Goal: Task Accomplishment & Management: Complete application form

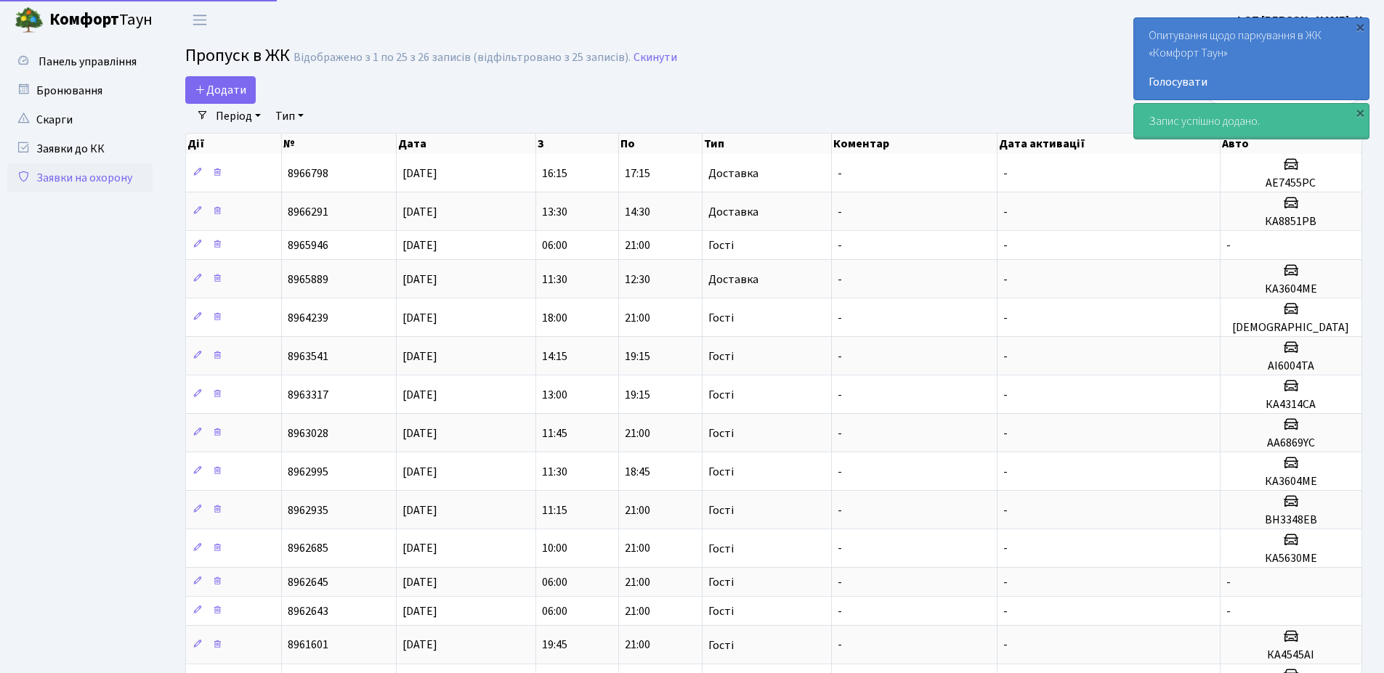
select select "25"
click at [228, 99] on link "Додати" at bounding box center [220, 90] width 70 height 28
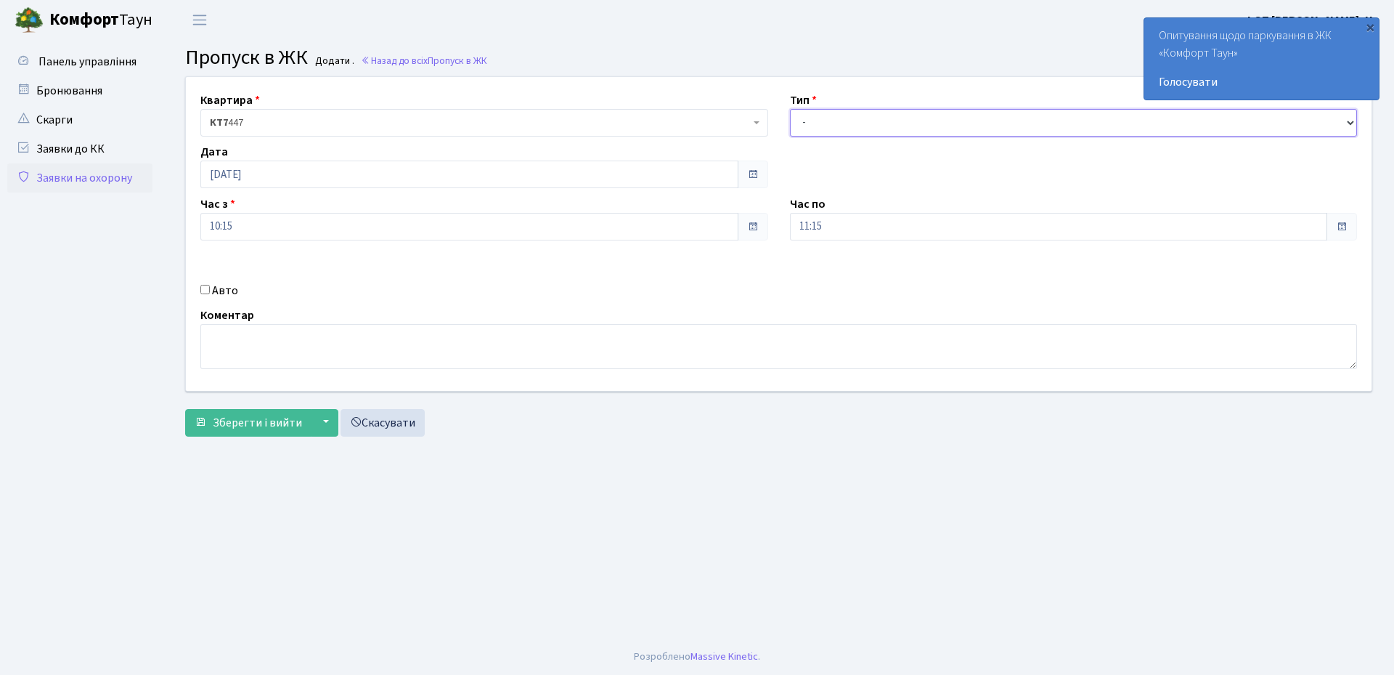
click at [864, 110] on select "- Доставка Таксі Гості Сервіс" at bounding box center [1074, 123] width 568 height 28
select select "3"
click at [790, 109] on select "- Доставка Таксі Гості Сервіс" at bounding box center [1074, 123] width 568 height 28
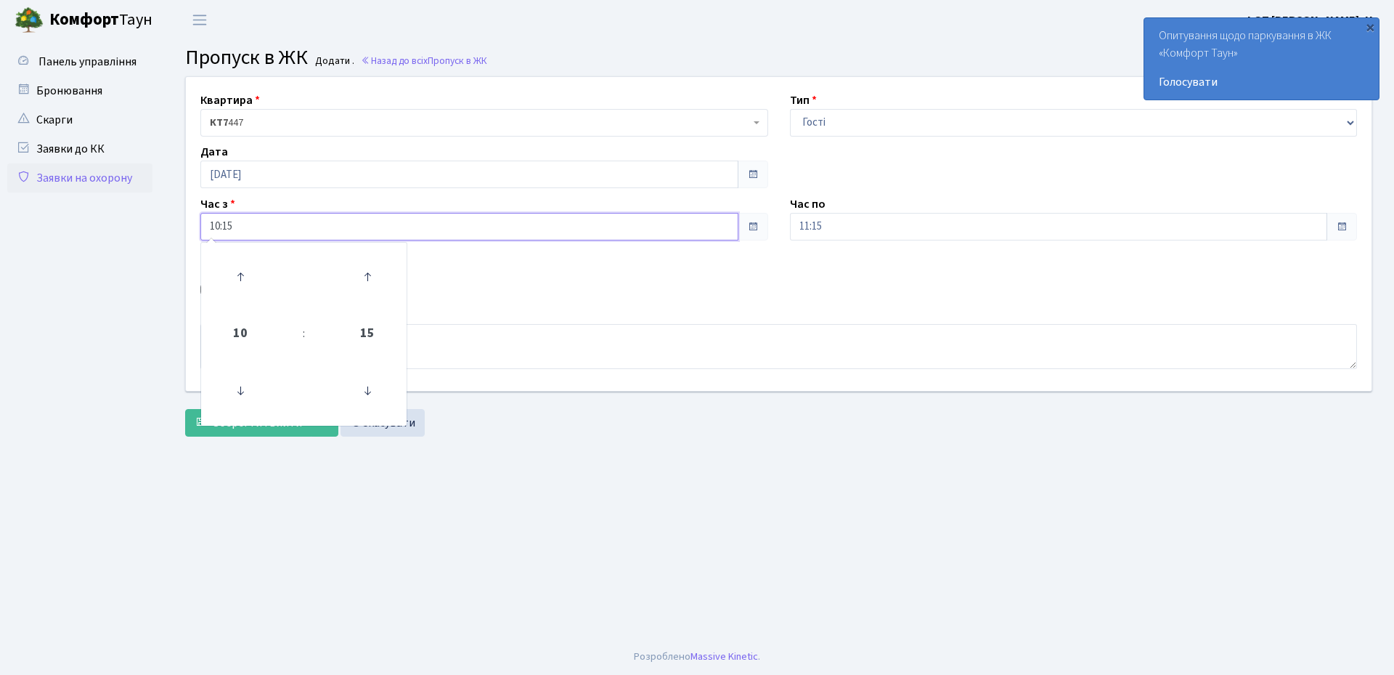
click at [263, 226] on input "10:15" at bounding box center [469, 227] width 538 height 28
click at [242, 391] on icon at bounding box center [240, 390] width 39 height 39
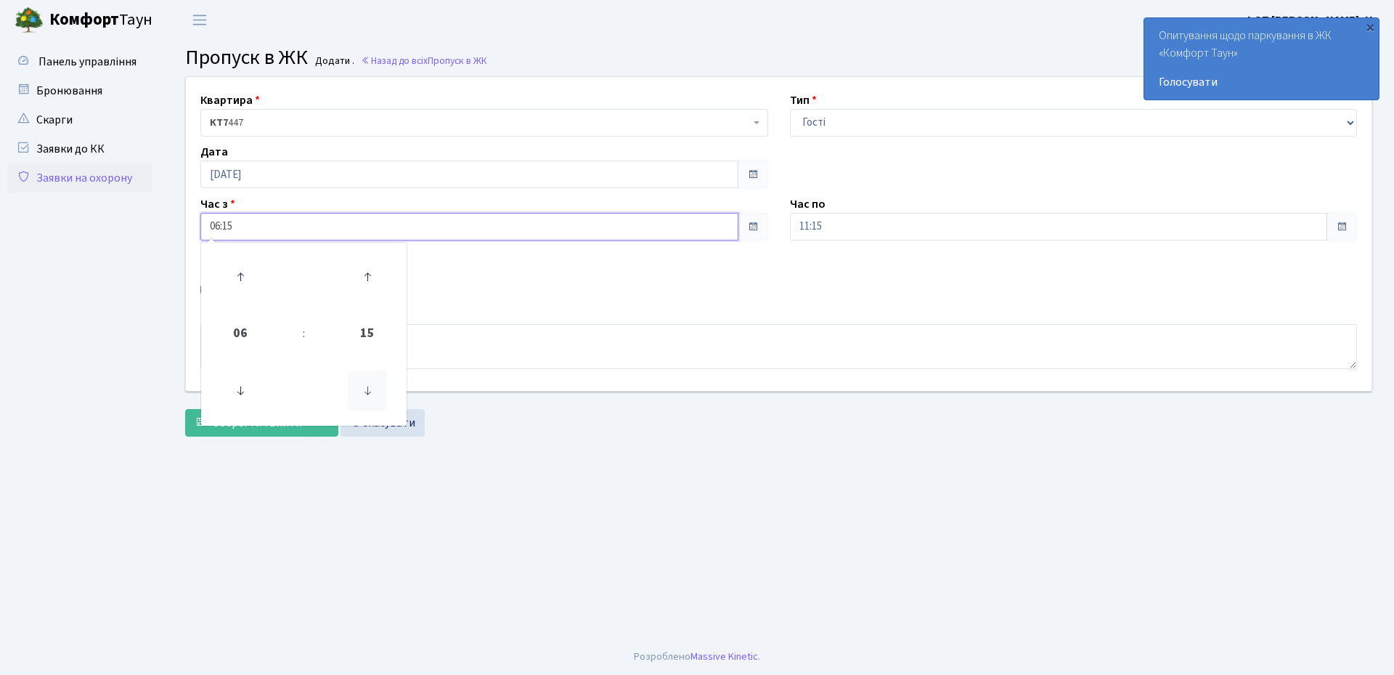
click at [365, 393] on icon at bounding box center [367, 390] width 39 height 39
type input "06:00"
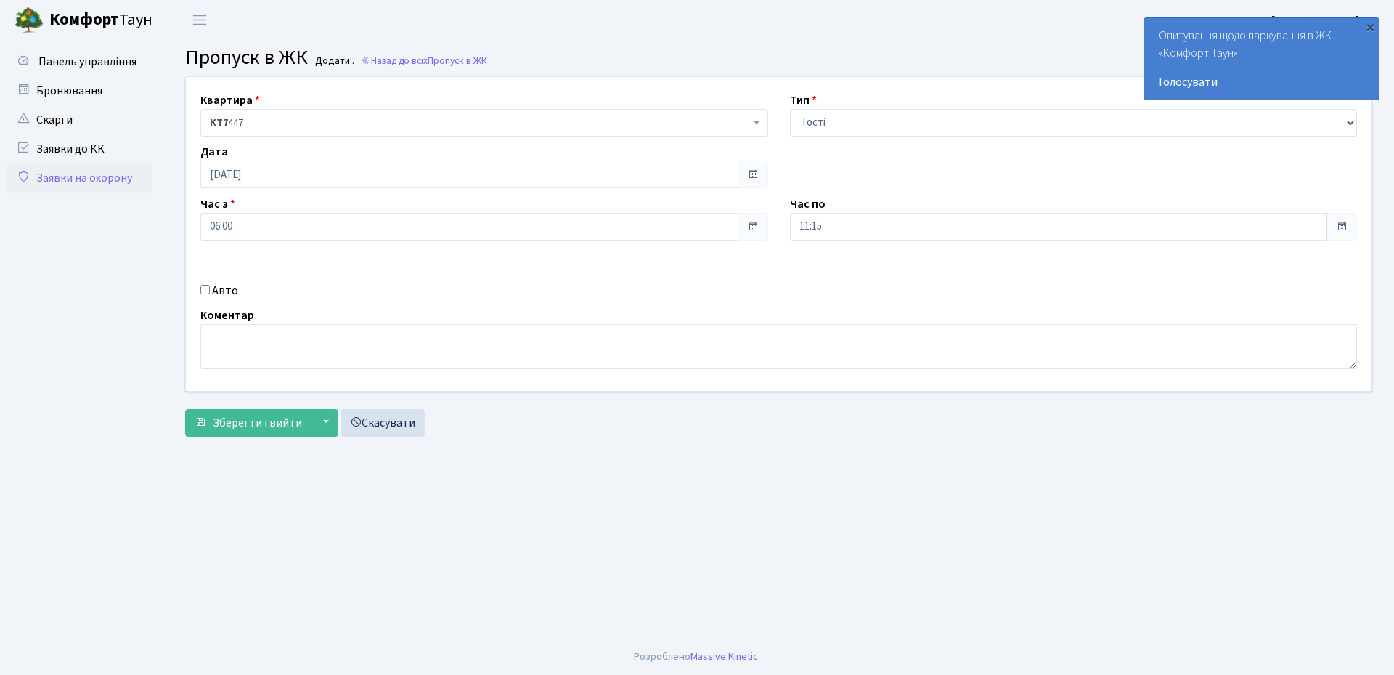
click at [520, 285] on div "Авто" at bounding box center [485, 290] width 590 height 17
click at [842, 220] on input "11:15" at bounding box center [1059, 227] width 538 height 28
click at [831, 271] on icon at bounding box center [829, 276] width 39 height 39
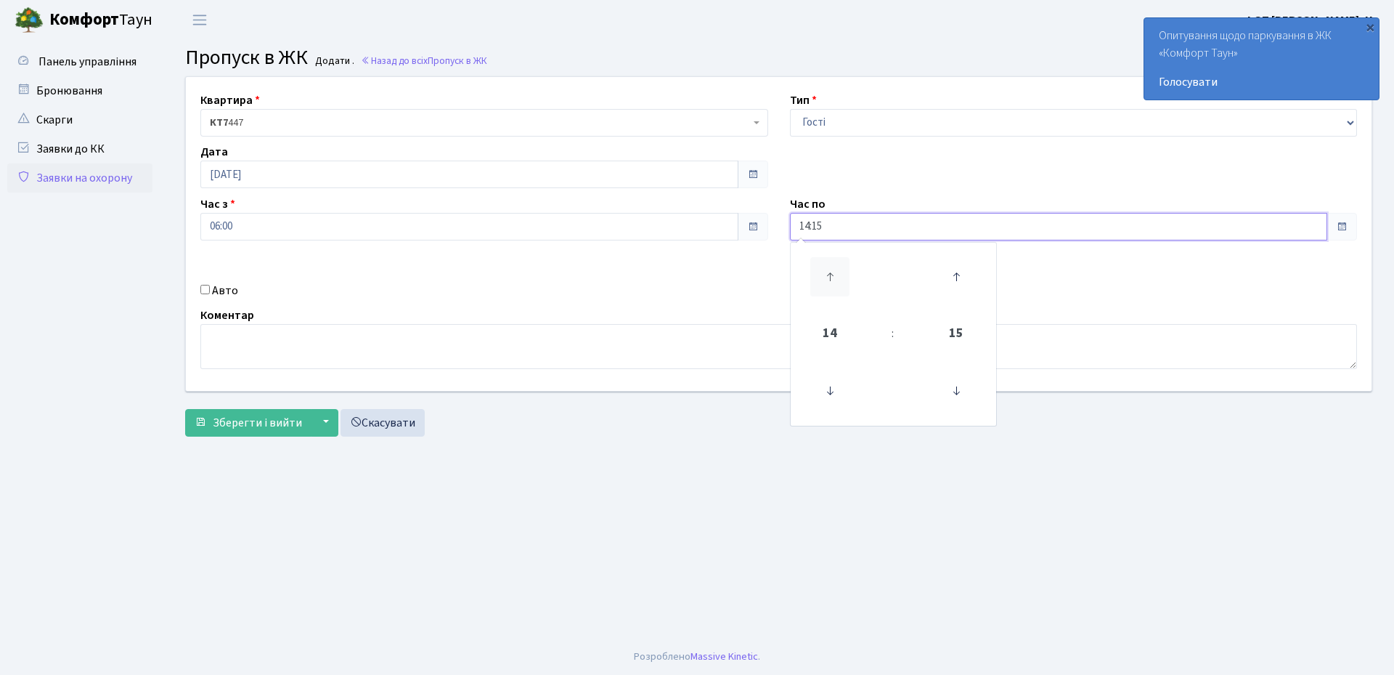
click at [831, 271] on icon at bounding box center [829, 276] width 39 height 39
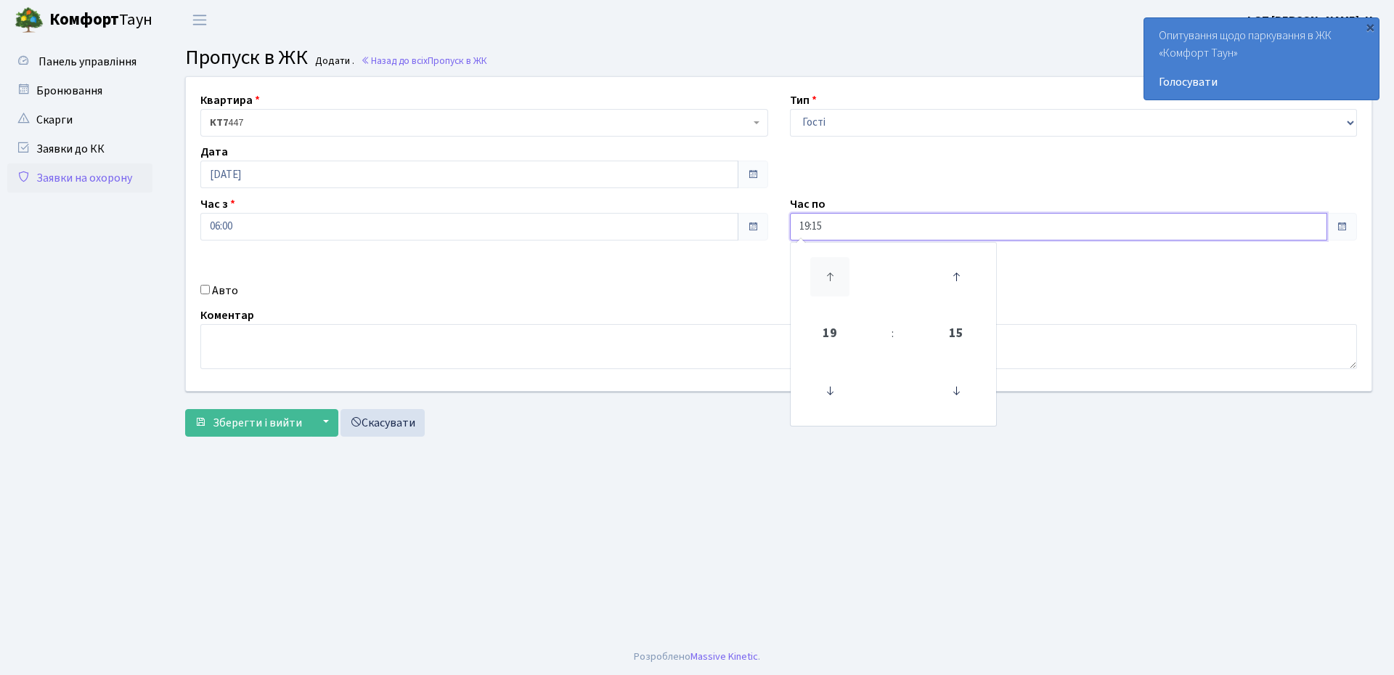
click at [831, 271] on icon at bounding box center [829, 276] width 39 height 39
click at [958, 398] on icon at bounding box center [956, 390] width 39 height 39
type input "21:00"
click at [713, 343] on textarea at bounding box center [778, 346] width 1157 height 45
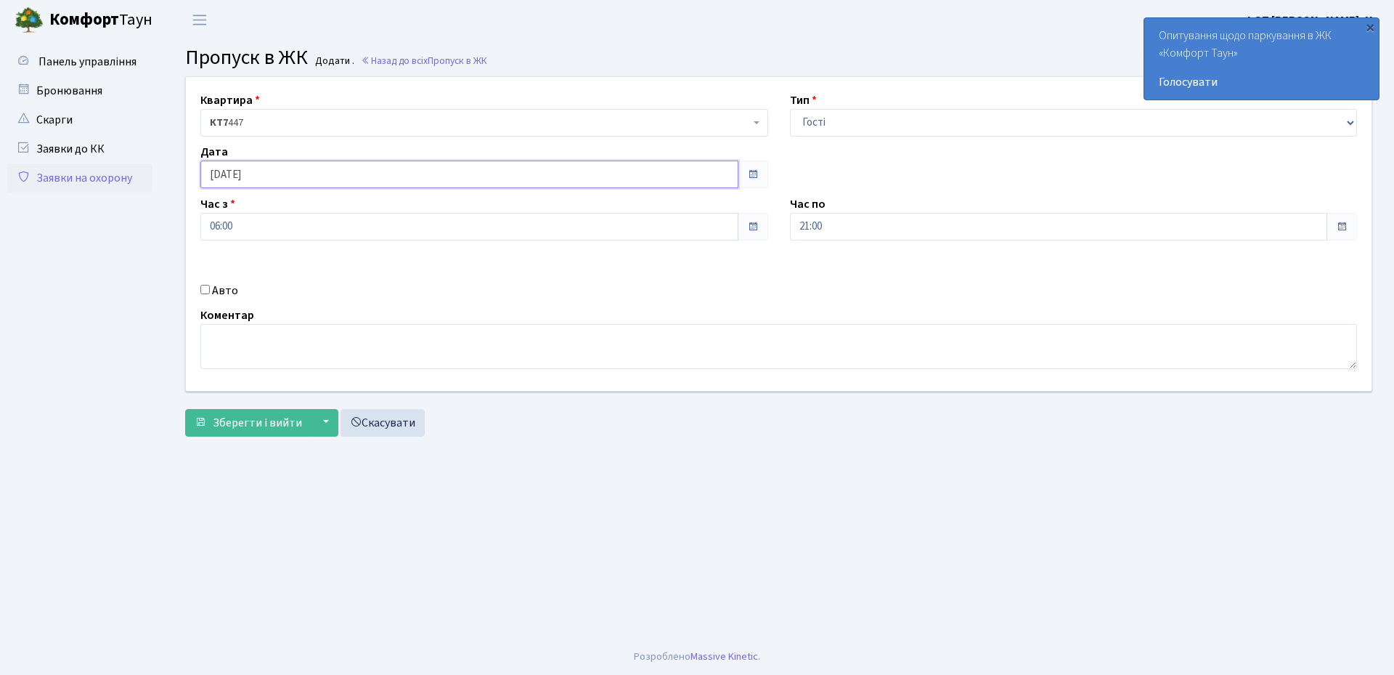
click at [340, 181] on input "[DATE]" at bounding box center [469, 175] width 538 height 28
click at [309, 291] on td "12" at bounding box center [302, 291] width 22 height 22
type input "12.09.2025"
click at [229, 441] on div "Квартира <b>КТ7</b>&nbsp;&nbsp;&nbsp;447 КТ7 447 Тип - Доставка Таксі Гості Сер…" at bounding box center [778, 259] width 1209 height 367
click at [229, 429] on span "Зберегти і вийти" at bounding box center [257, 423] width 89 height 16
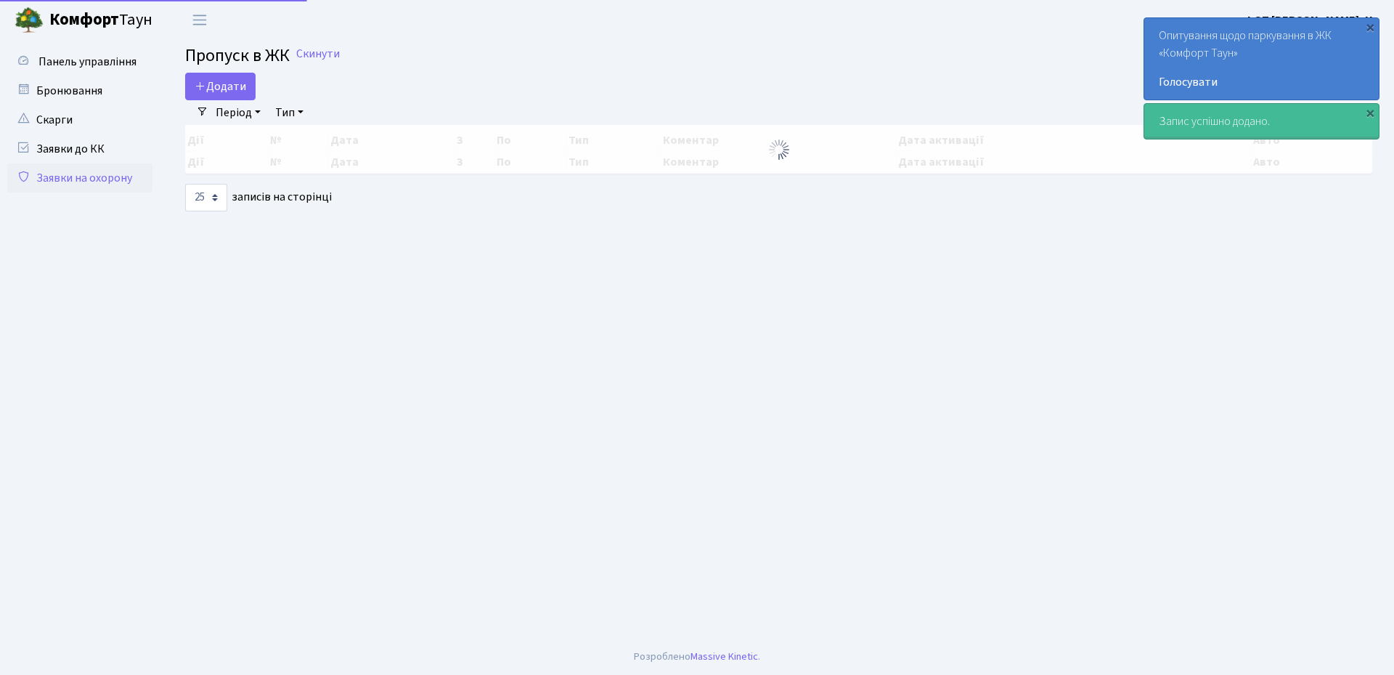
select select "25"
